Goal: Information Seeking & Learning: Learn about a topic

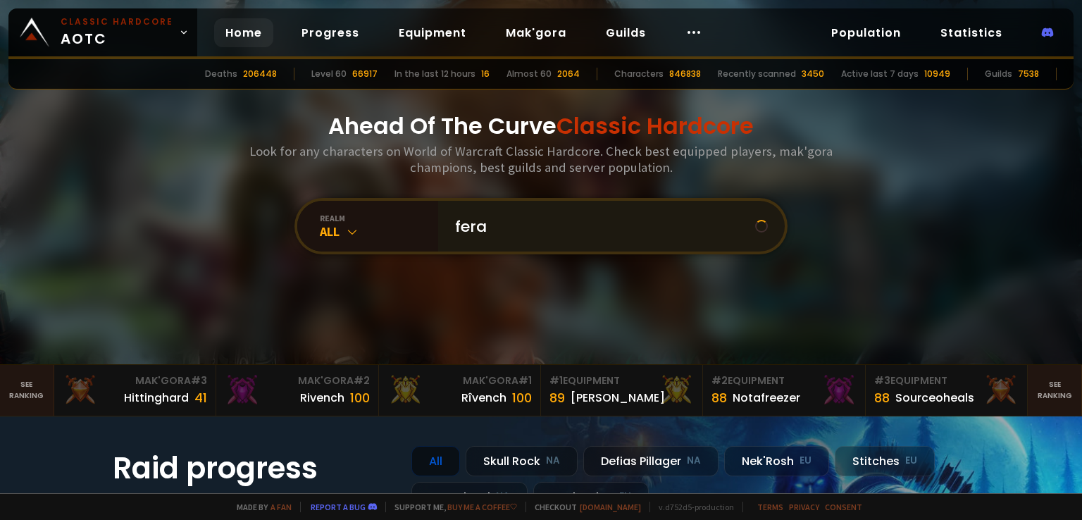
type input "feraa"
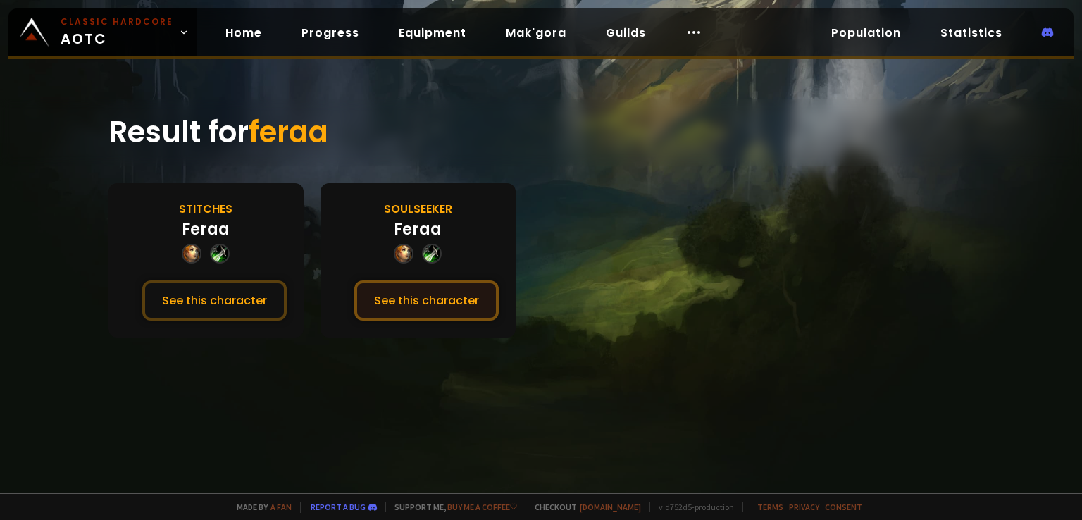
click at [479, 287] on button "See this character" at bounding box center [426, 300] width 144 height 40
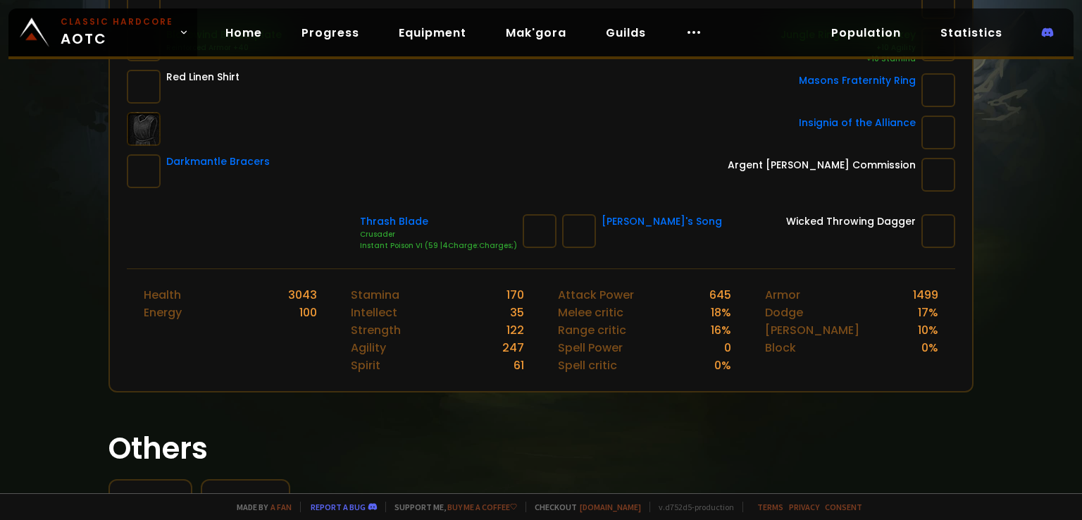
scroll to position [493, 0]
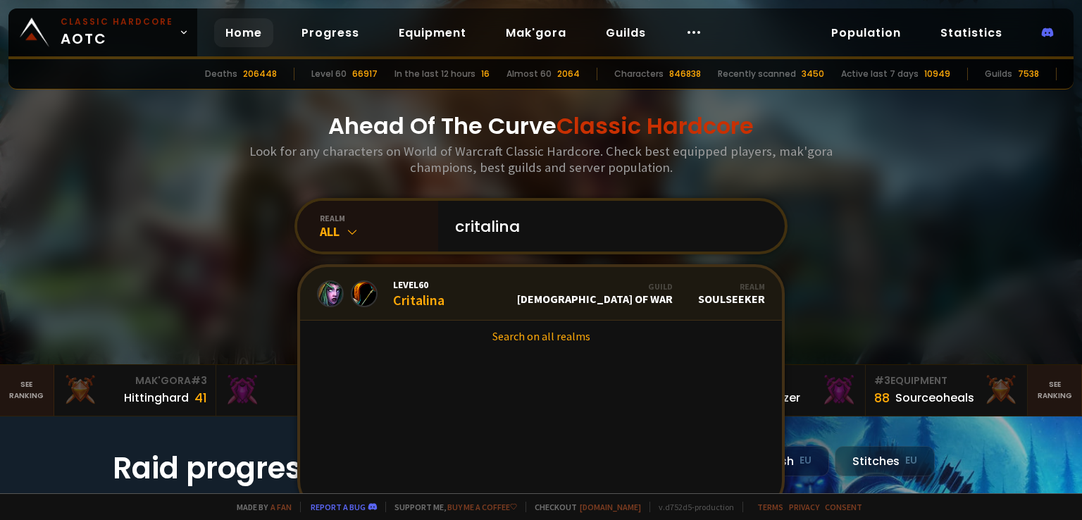
type input "critalina"
click at [437, 299] on div "Level 60 Critalina" at bounding box center [418, 293] width 51 height 30
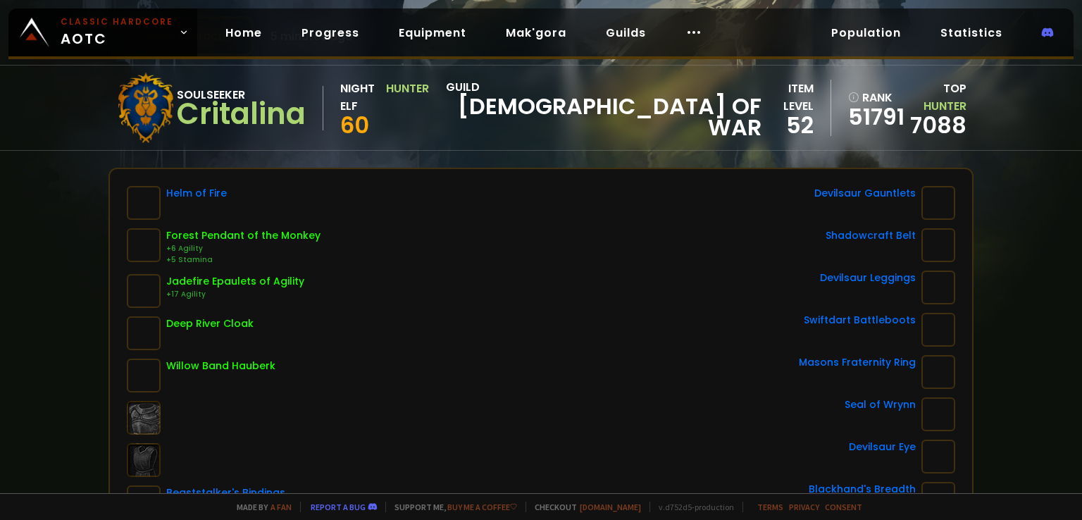
scroll to position [70, 0]
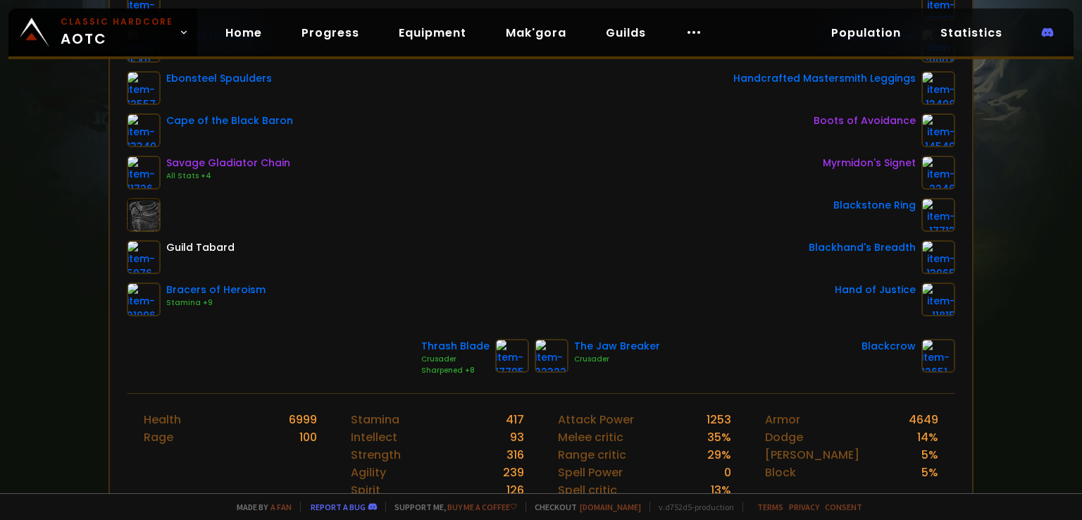
scroll to position [141, 0]
